Goal: Obtain resource: Download file/media

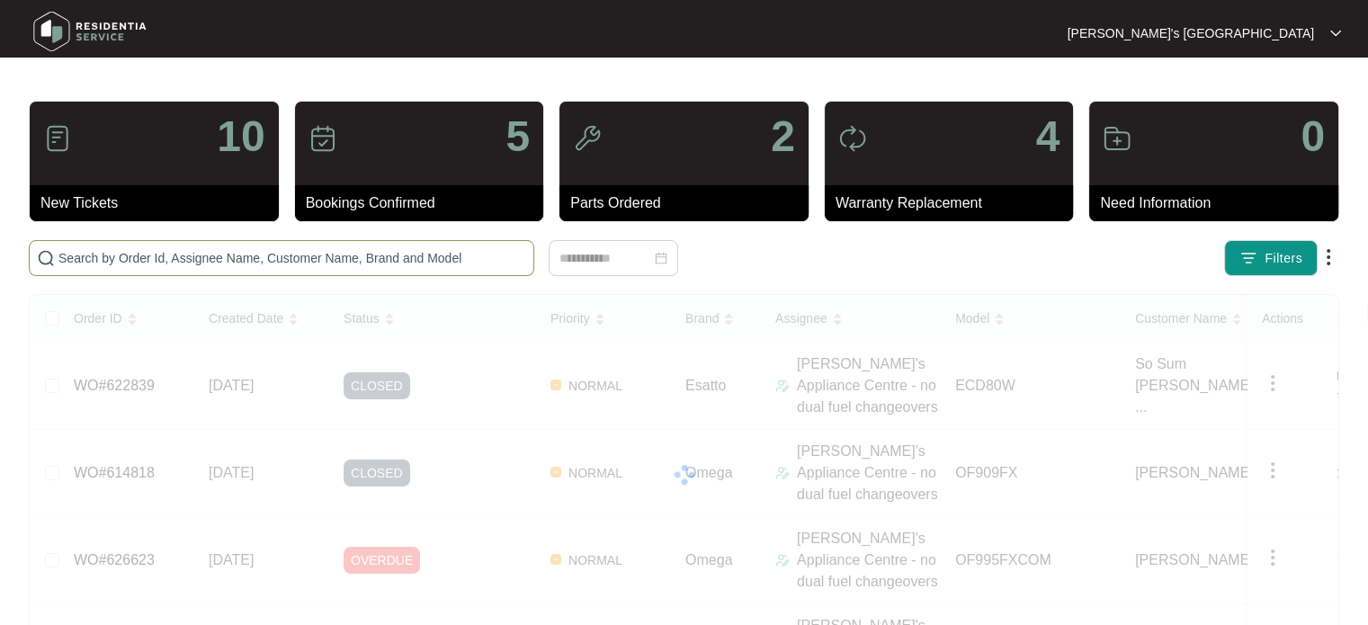
click at [205, 250] on input "text" at bounding box center [292, 258] width 468 height 20
paste input "624245"
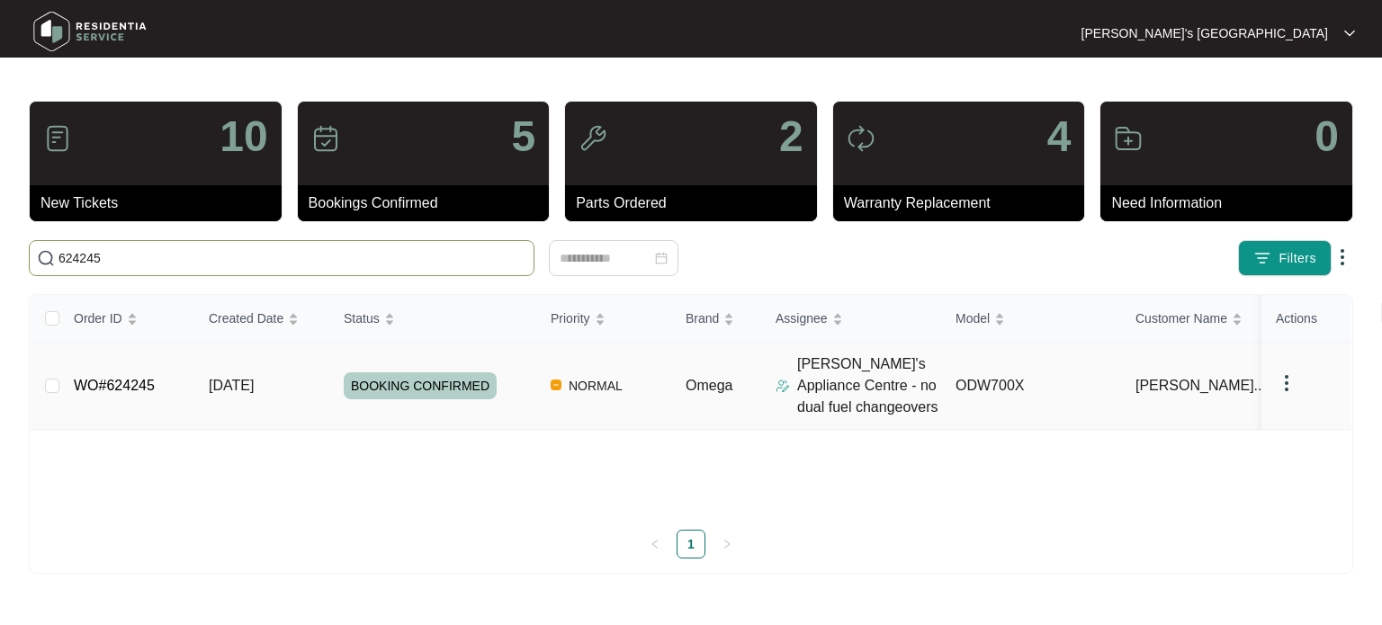
type input "624245"
click at [219, 401] on td "[DATE]" at bounding box center [261, 386] width 135 height 87
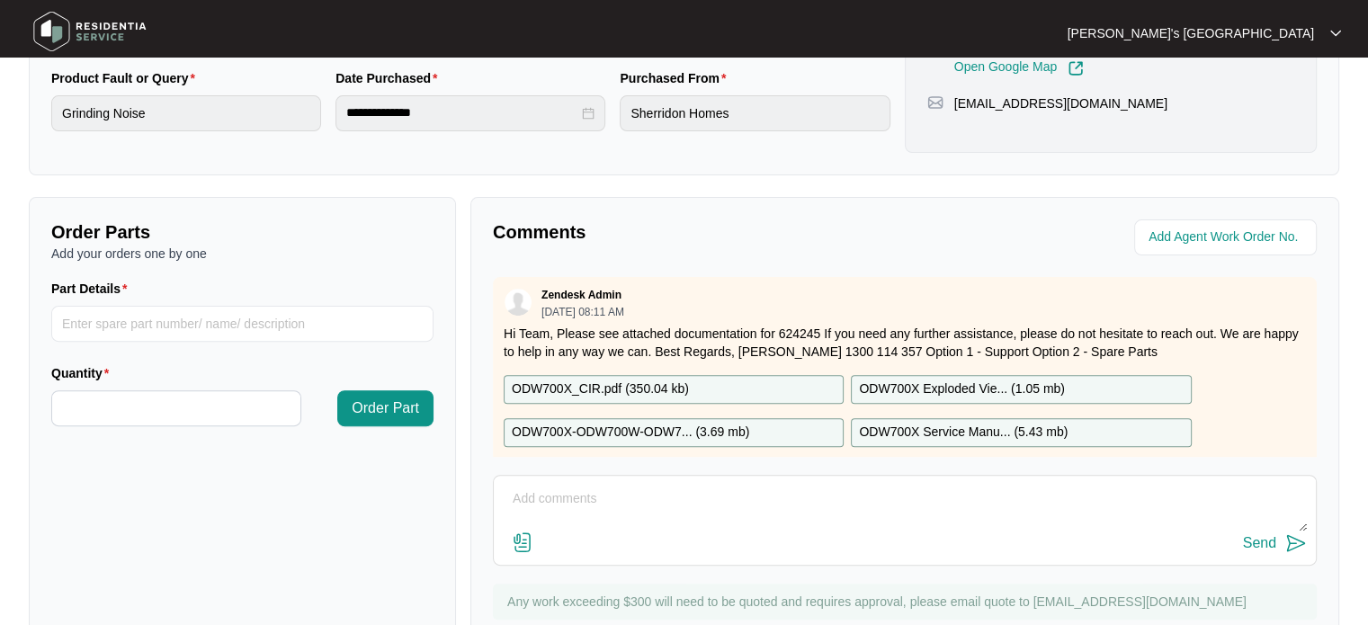
scroll to position [90, 0]
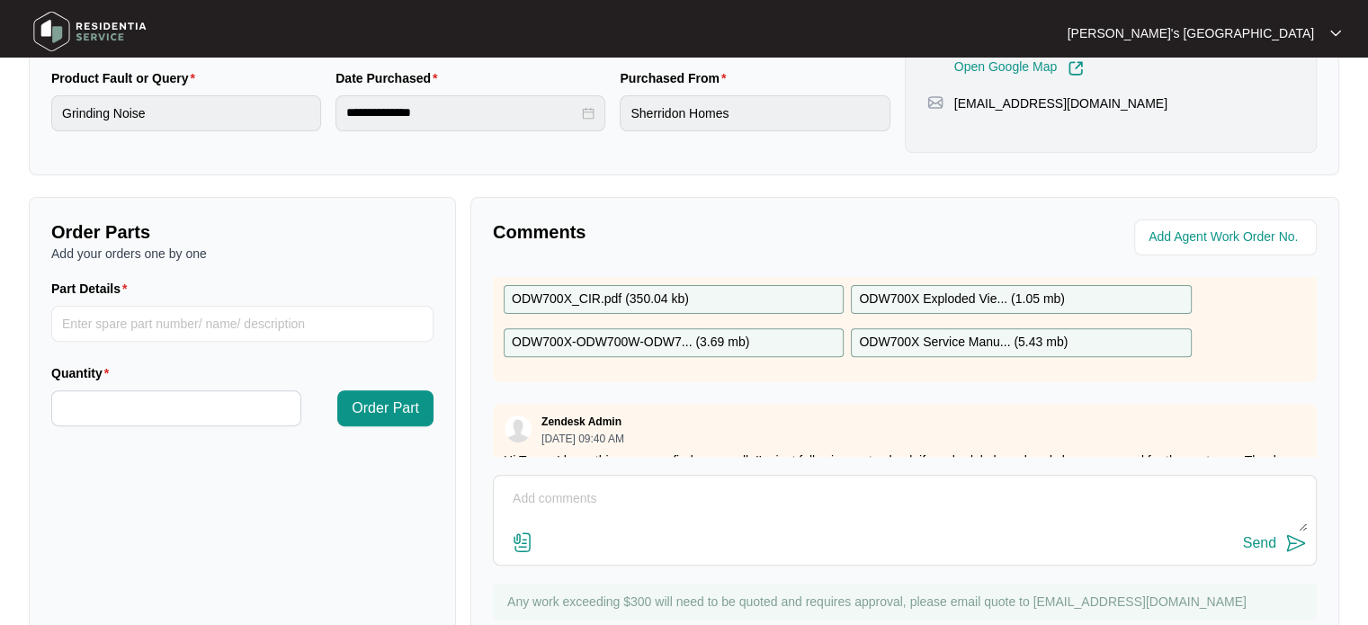
click at [973, 301] on p "ODW700X Exploded Vie... ( 1.05 mb )" at bounding box center [962, 300] width 206 height 20
